Goal: Navigation & Orientation: Find specific page/section

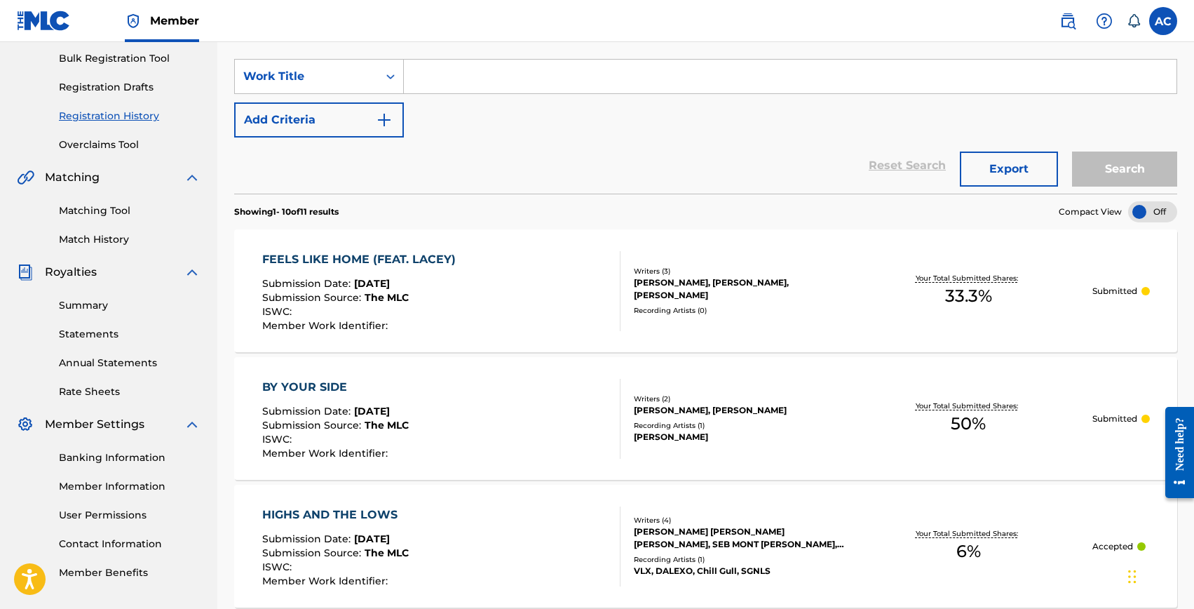
click at [121, 111] on link "Registration History" at bounding box center [130, 116] width 142 height 15
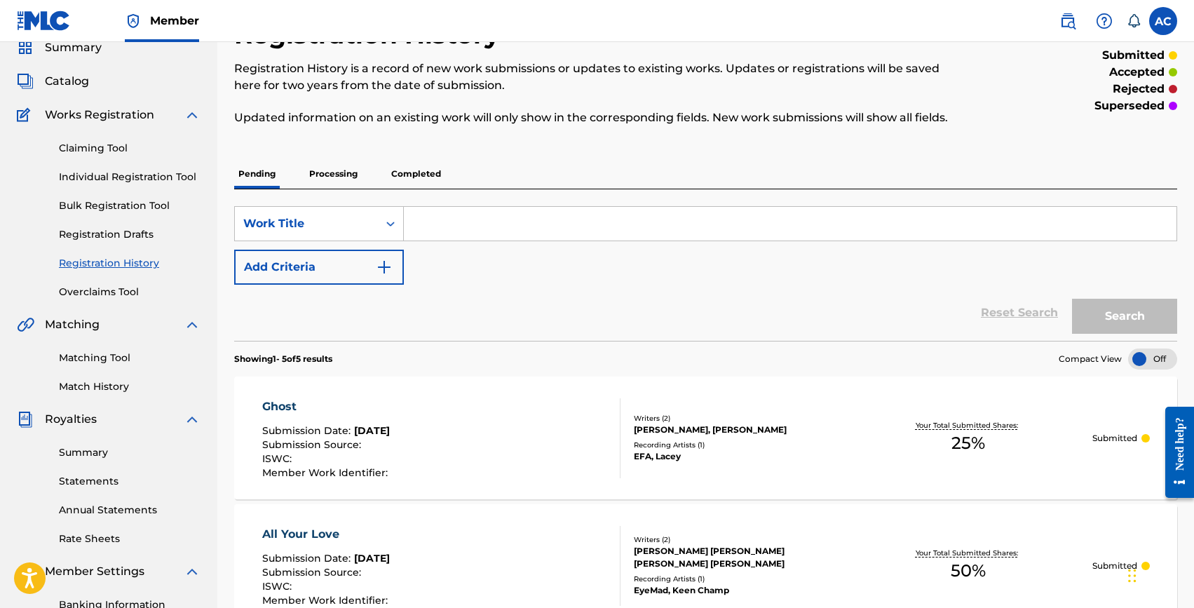
scroll to position [26, 0]
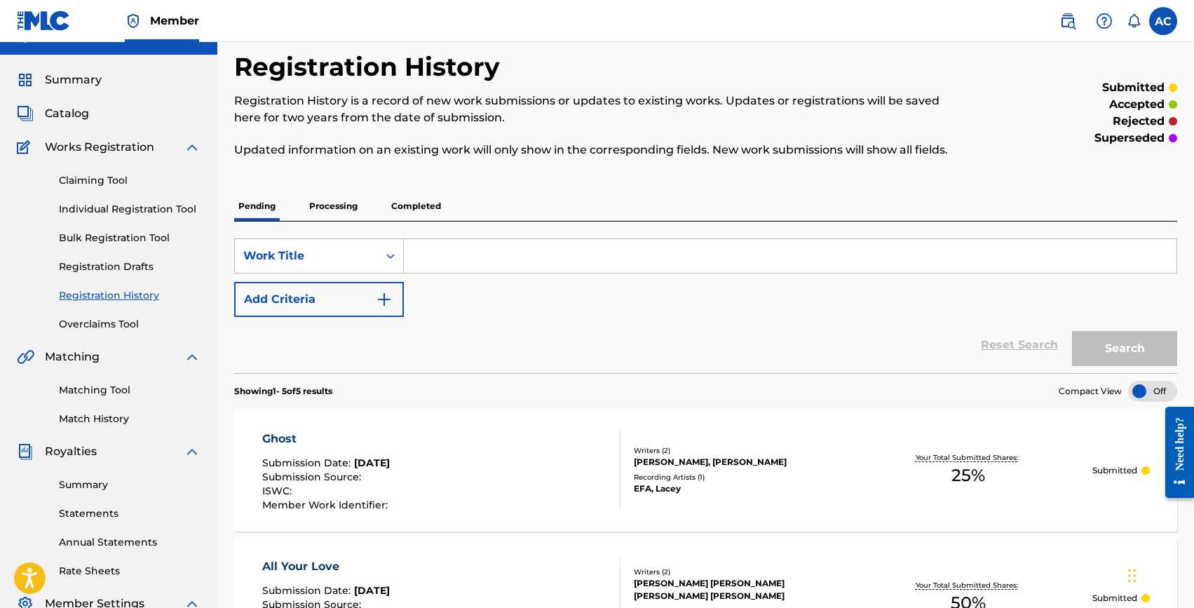
click at [95, 211] on link "Individual Registration Tool" at bounding box center [130, 209] width 142 height 15
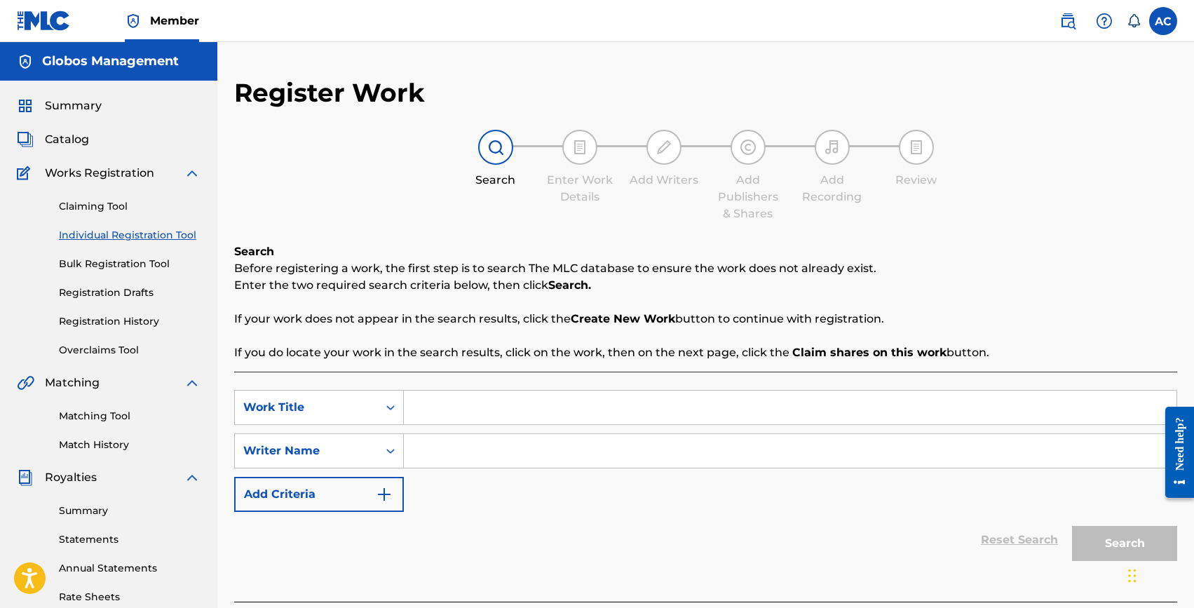
click at [99, 314] on link "Registration History" at bounding box center [130, 321] width 142 height 15
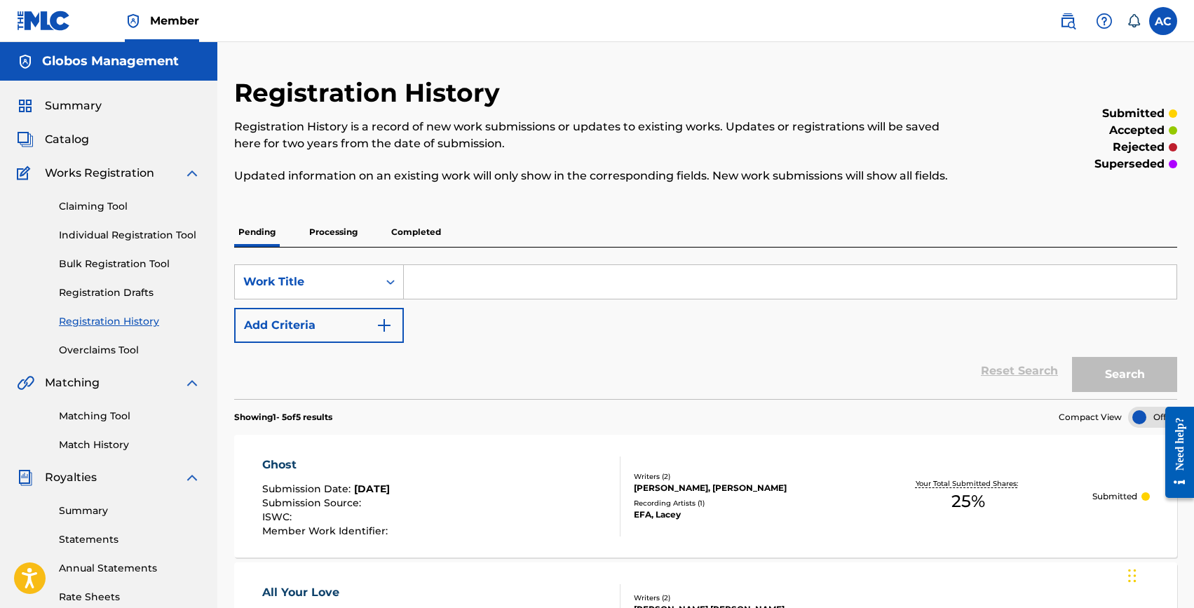
click at [70, 141] on span "Catalog" at bounding box center [67, 139] width 44 height 17
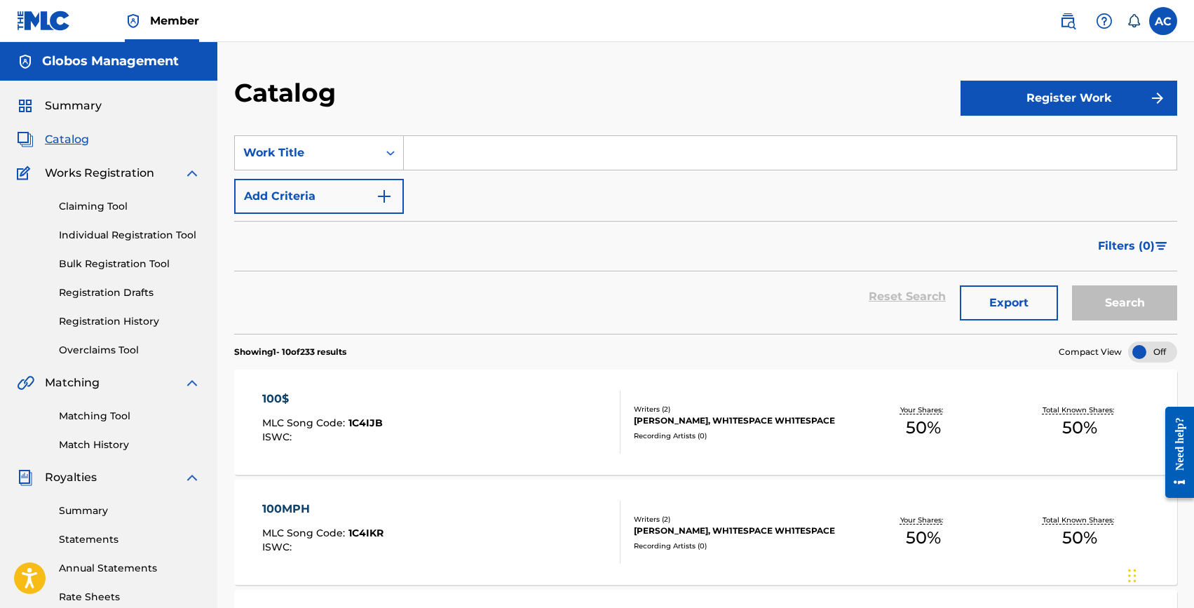
click at [70, 106] on span "Summary" at bounding box center [73, 105] width 57 height 17
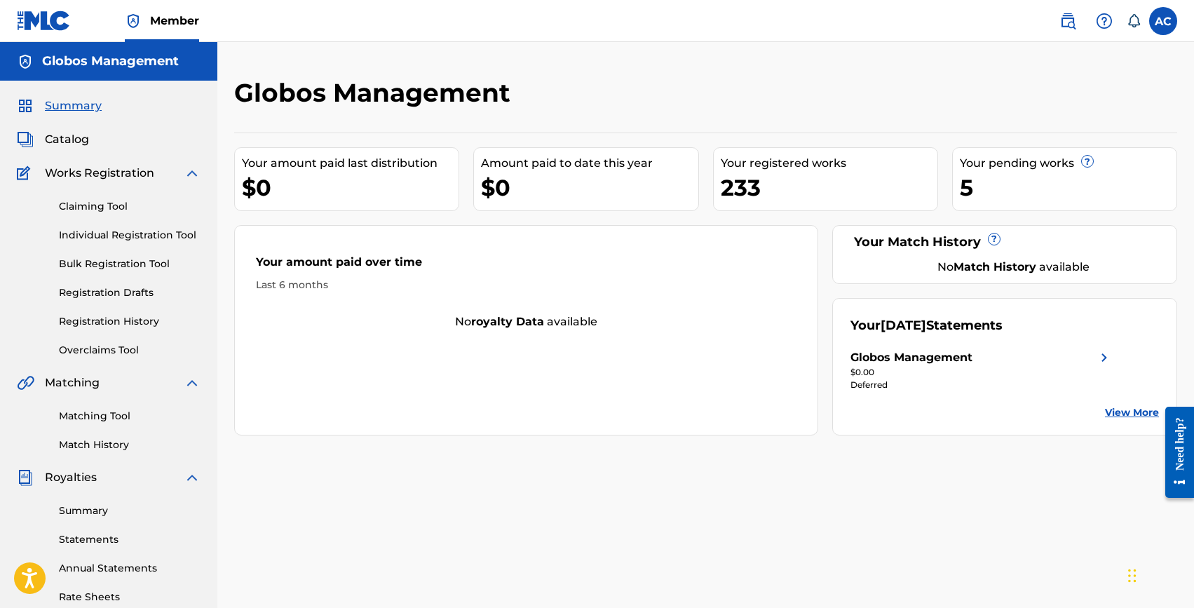
click at [721, 196] on div "233" at bounding box center [829, 188] width 217 height 32
click at [706, 152] on div "Your amount paid last distribution $0 Amount paid to date this year $0 Your reg…" at bounding box center [705, 284] width 943 height 303
click at [128, 233] on link "Individual Registration Tool" at bounding box center [130, 235] width 142 height 15
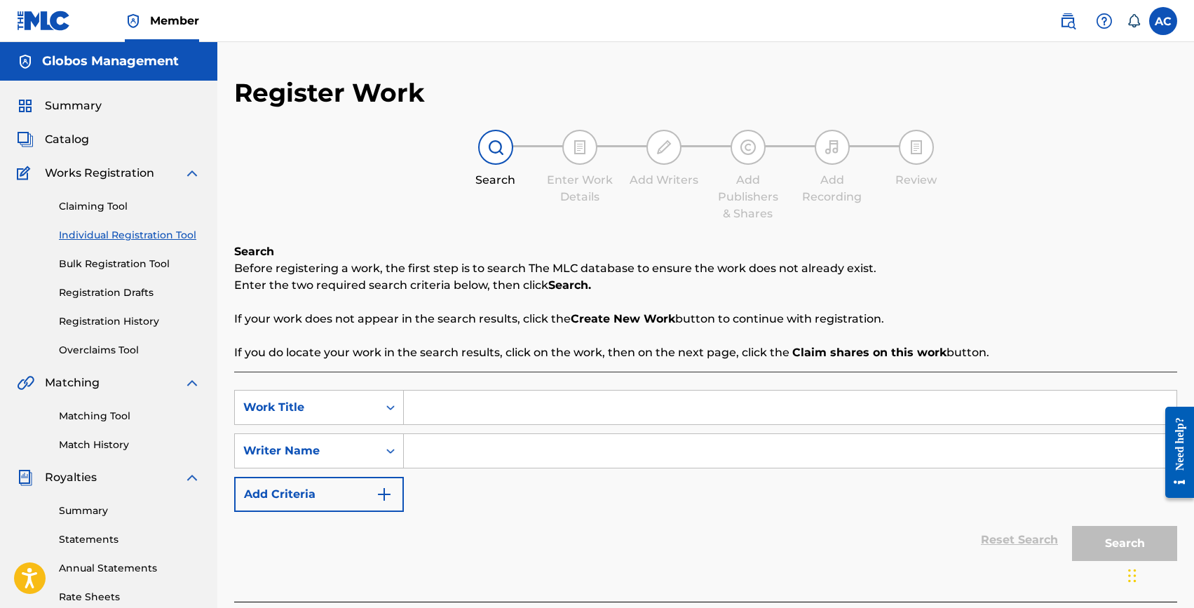
click at [62, 132] on span "Catalog" at bounding box center [67, 139] width 44 height 17
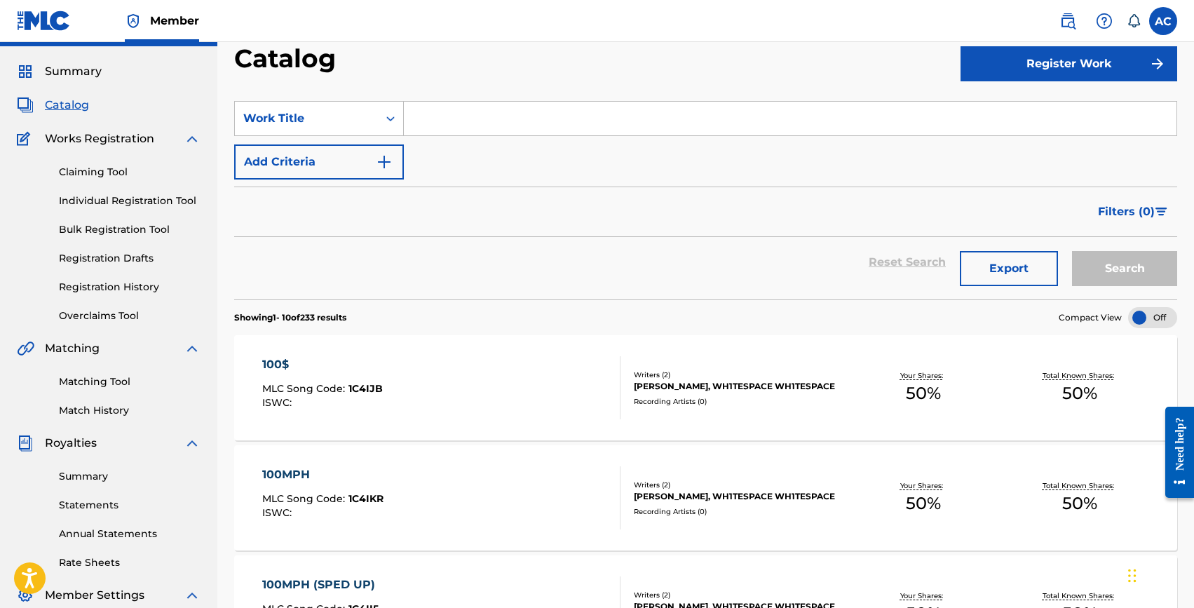
scroll to position [39, 0]
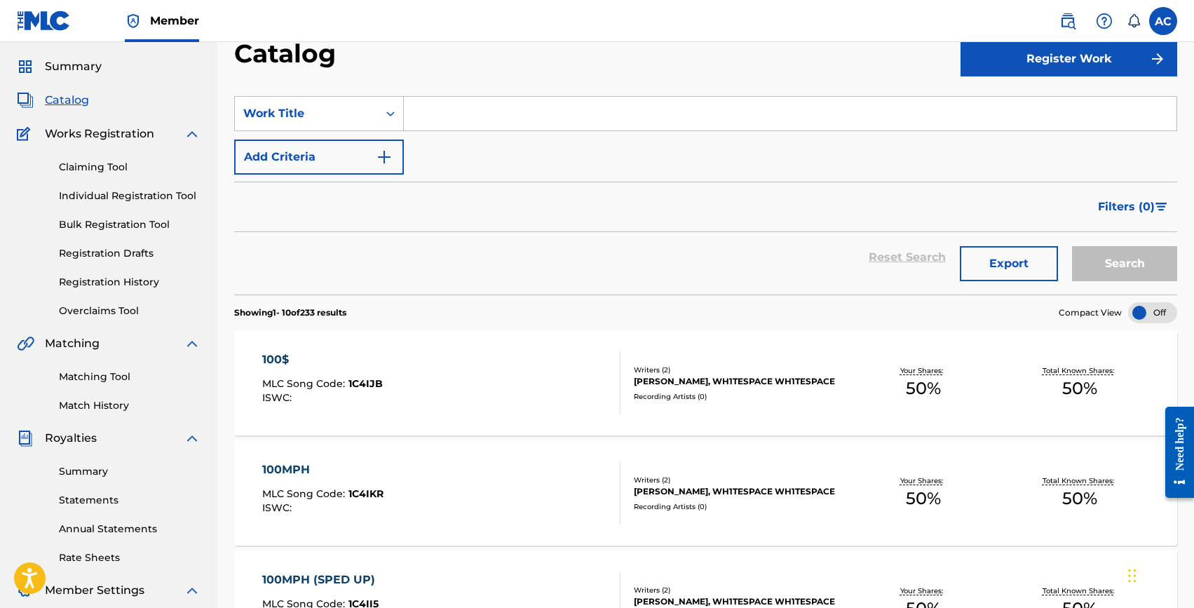
click at [90, 471] on link "Summary" at bounding box center [130, 471] width 142 height 15
